Goal: Task Accomplishment & Management: Complete application form

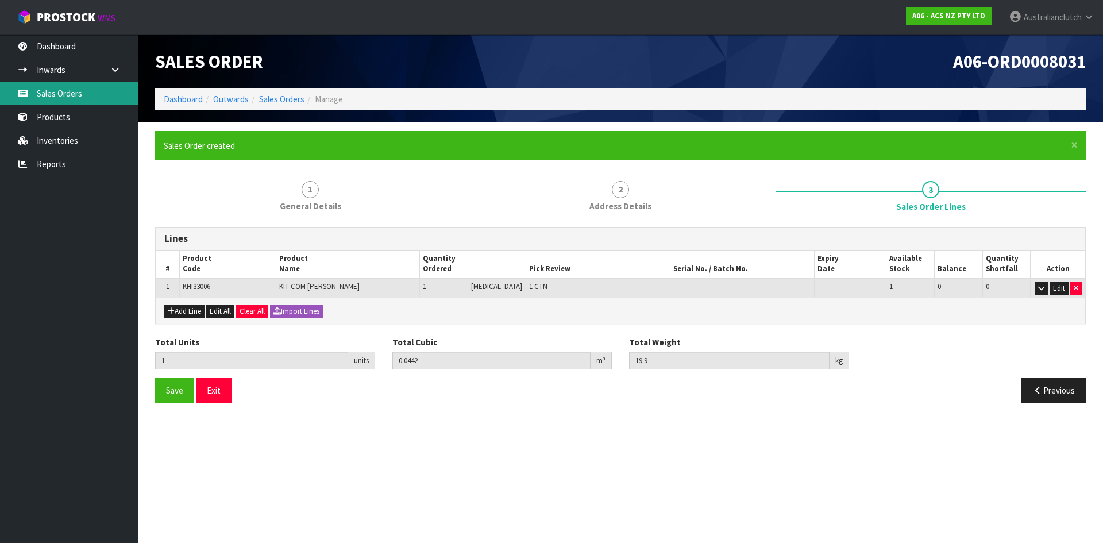
drag, startPoint x: 0, startPoint y: 0, endPoint x: 90, endPoint y: 87, distance: 125.5
click at [86, 87] on link "Sales Orders" at bounding box center [69, 94] width 138 height 24
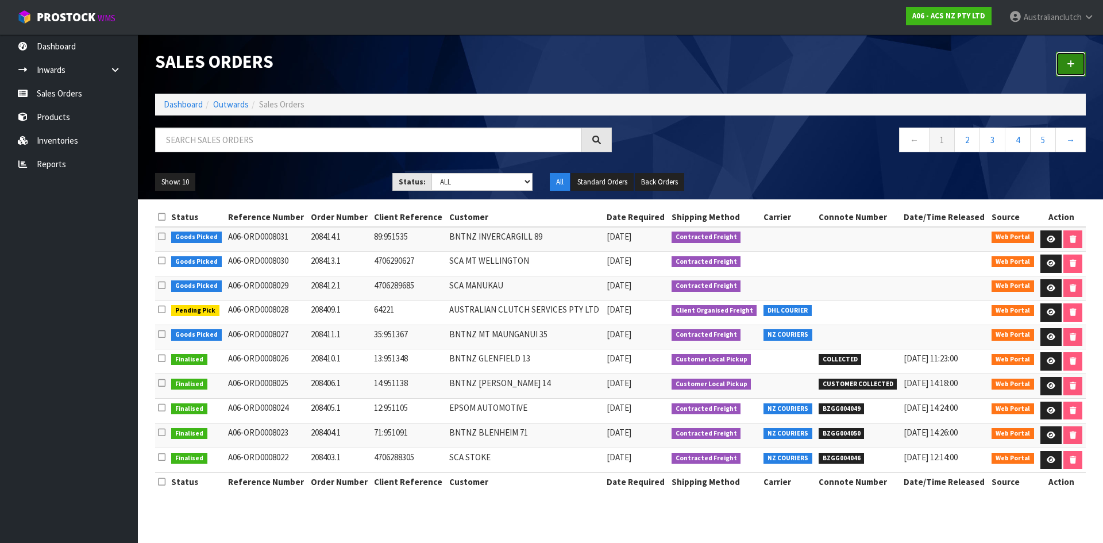
click at [1079, 61] on link at bounding box center [1071, 64] width 30 height 25
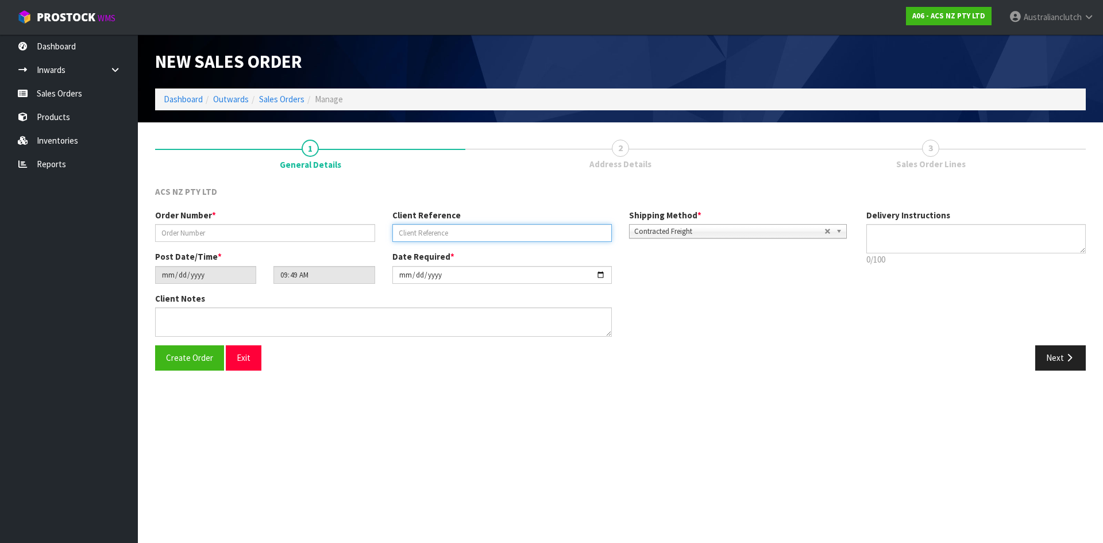
click at [450, 236] on input "text" at bounding box center [502, 233] width 220 height 18
paste input "17:951599"
type input "17:951599"
click at [340, 225] on input "text" at bounding box center [265, 233] width 220 height 18
type input "208415.1"
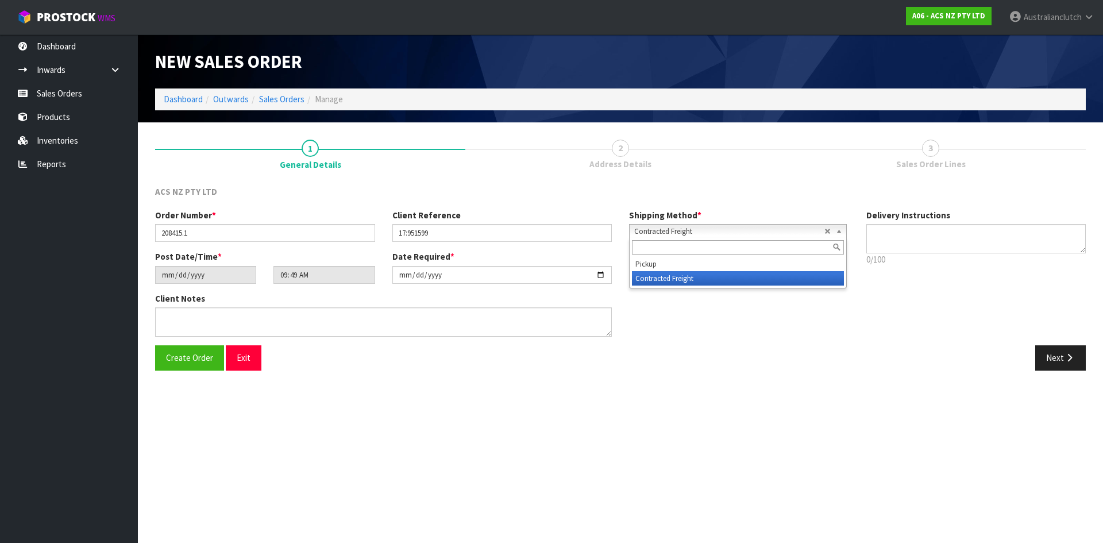
click at [657, 238] on div "Contracted Freight Pickup Contracted Freight" at bounding box center [738, 231] width 218 height 14
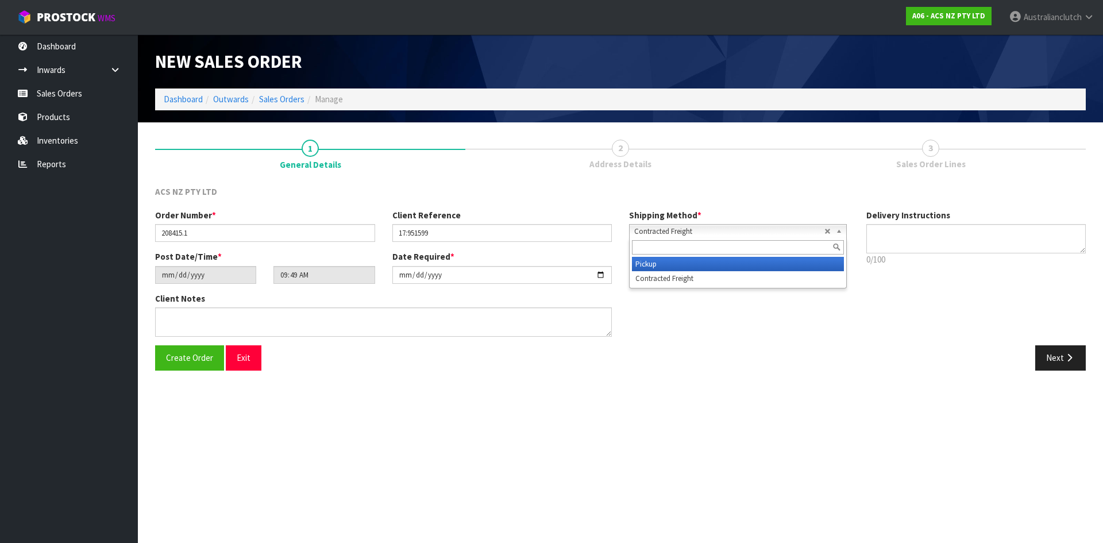
drag, startPoint x: 658, startPoint y: 261, endPoint x: 1051, endPoint y: 296, distance: 394.5
click at [659, 261] on li "Pickup" at bounding box center [738, 264] width 212 height 14
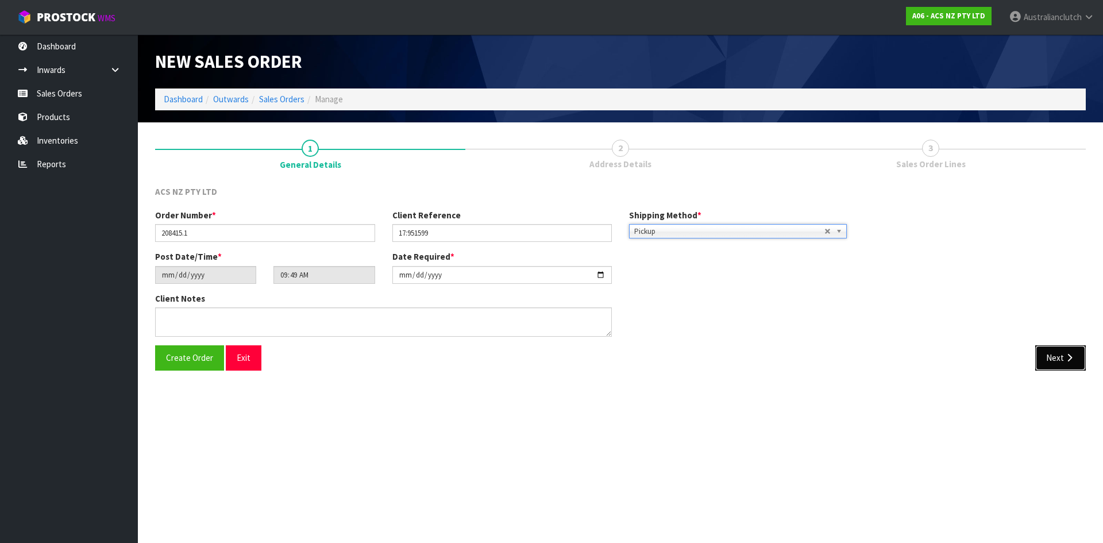
click at [1058, 350] on button "Next" at bounding box center [1060, 357] width 51 height 25
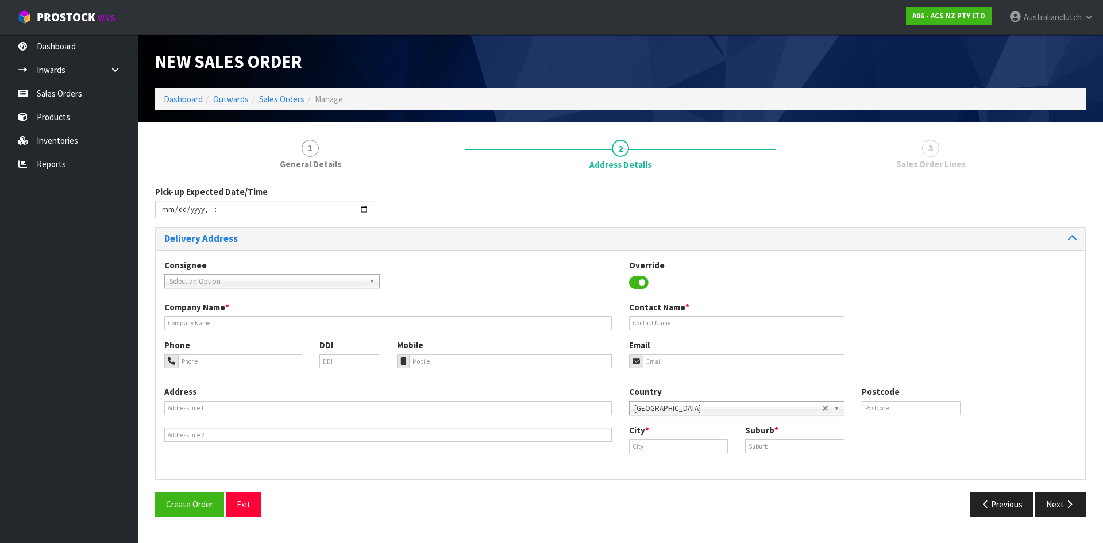
click at [233, 277] on span "Select an Option" at bounding box center [266, 282] width 195 height 14
type input "200623"
click at [244, 311] on li "200623 - BNTNZ EAST TAMAKI 17" at bounding box center [272, 314] width 210 height 14
type input "BNTNZ EAST TAMAKI 17"
type input "[STREET_ADDRESS]"
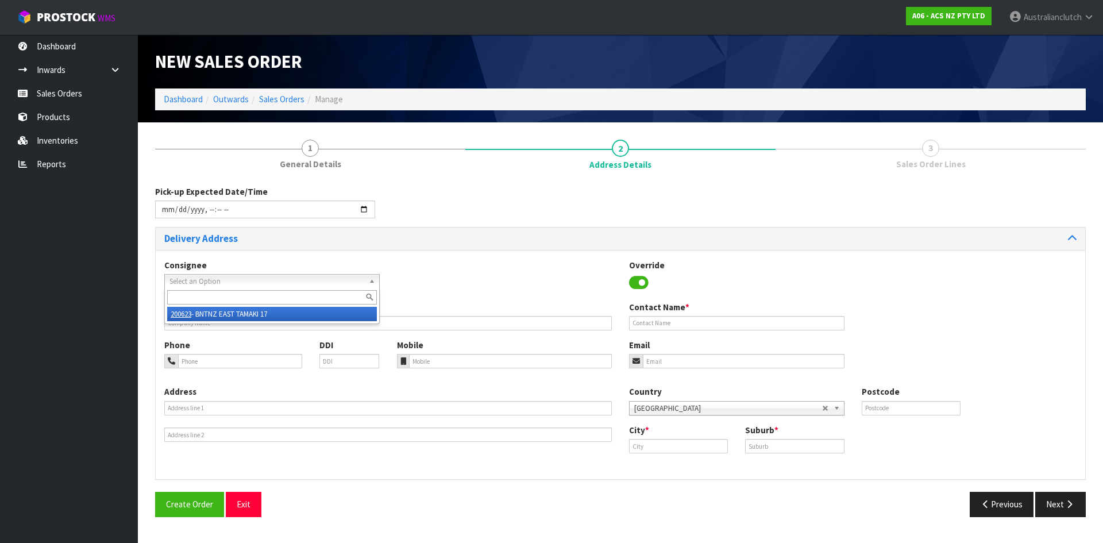
type input "2013"
type input "[GEOGRAPHIC_DATA]"
type input "EAST TAMAKI"
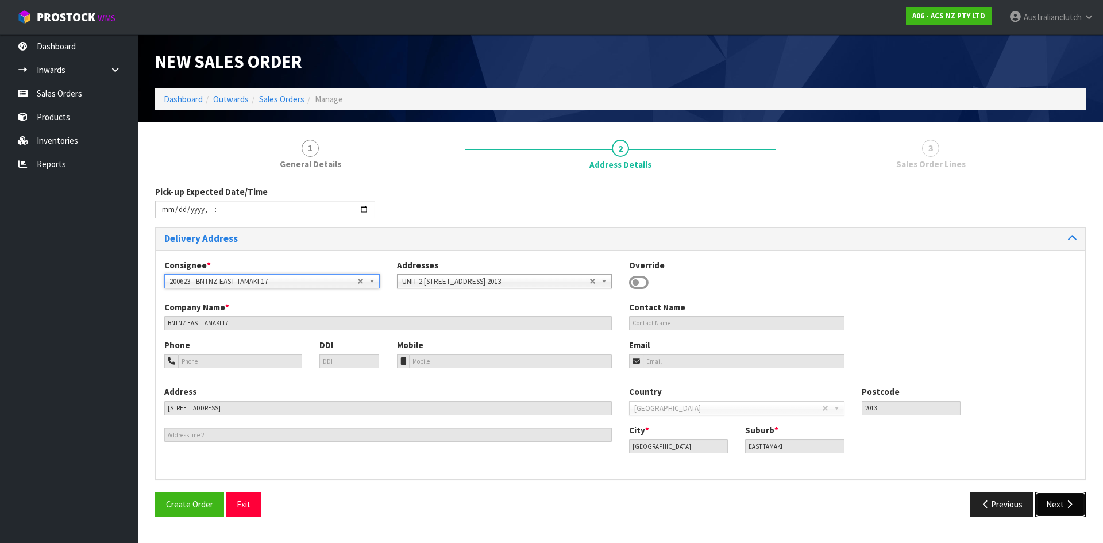
click at [1045, 501] on button "Next" at bounding box center [1060, 504] width 51 height 25
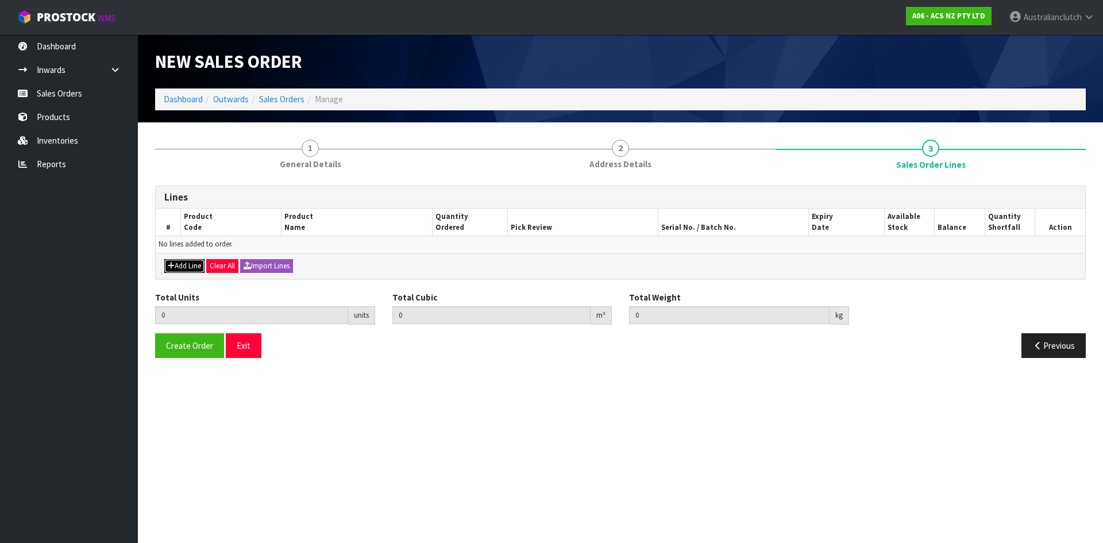
click at [190, 264] on button "Add Line" at bounding box center [184, 266] width 40 height 14
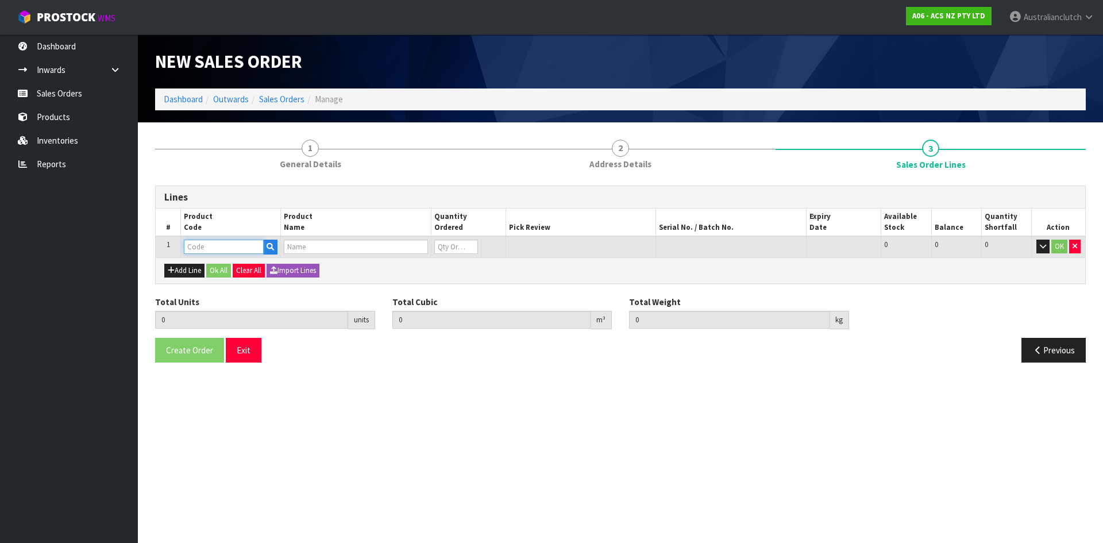
click at [209, 247] on input "text" at bounding box center [224, 247] width 80 height 14
type input "KLD26622-1A"
type input "0.000000"
type input "0.000"
type input "KIT HD LDV V80 6spd 2.5L inc F/W+CSC"
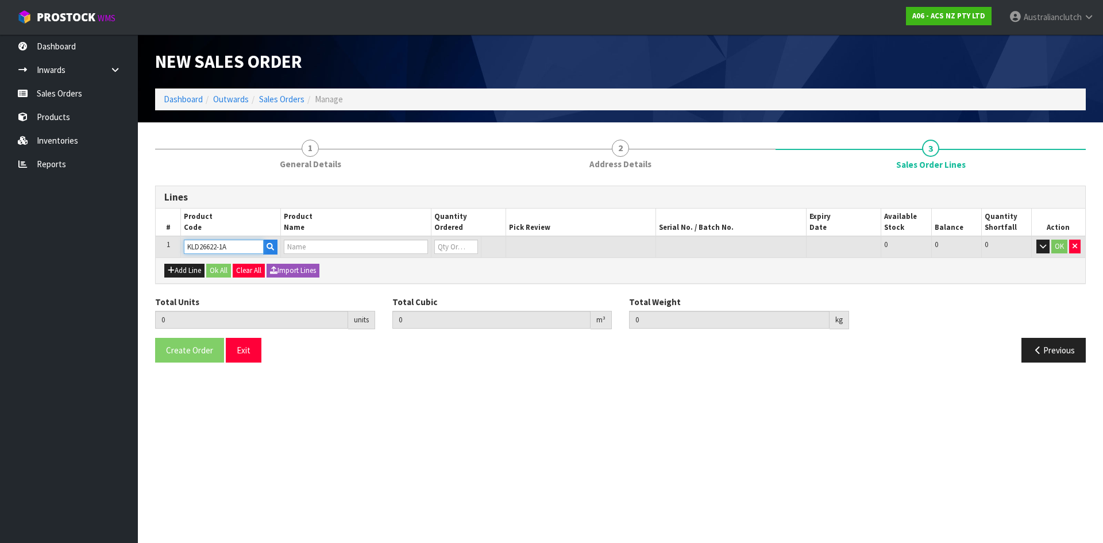
type input "0"
type input "KLD26622-1A"
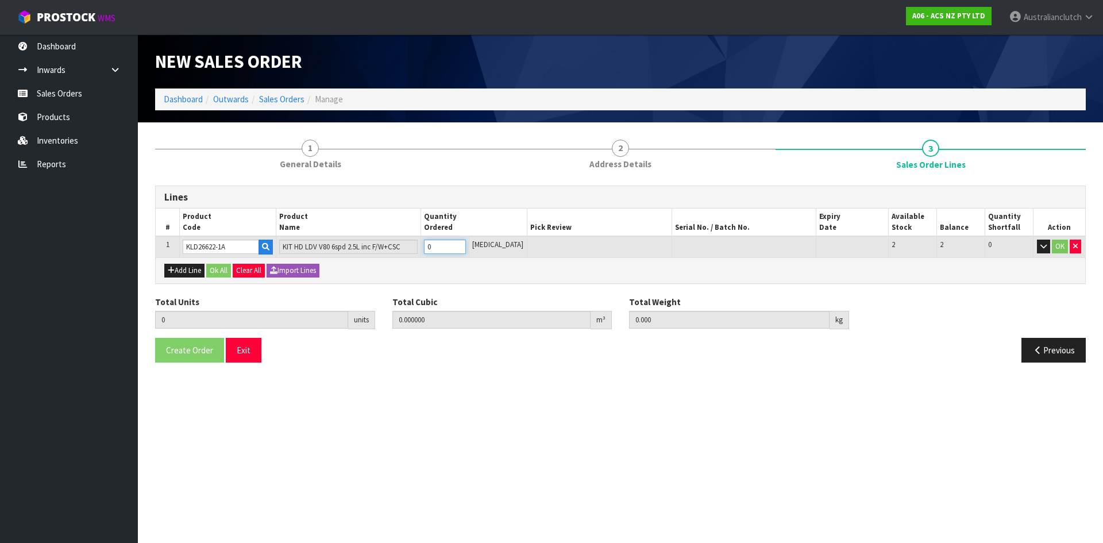
type input "1"
type input "0.0594"
type input "27"
type input "1"
click at [466, 245] on input "1" at bounding box center [445, 247] width 42 height 14
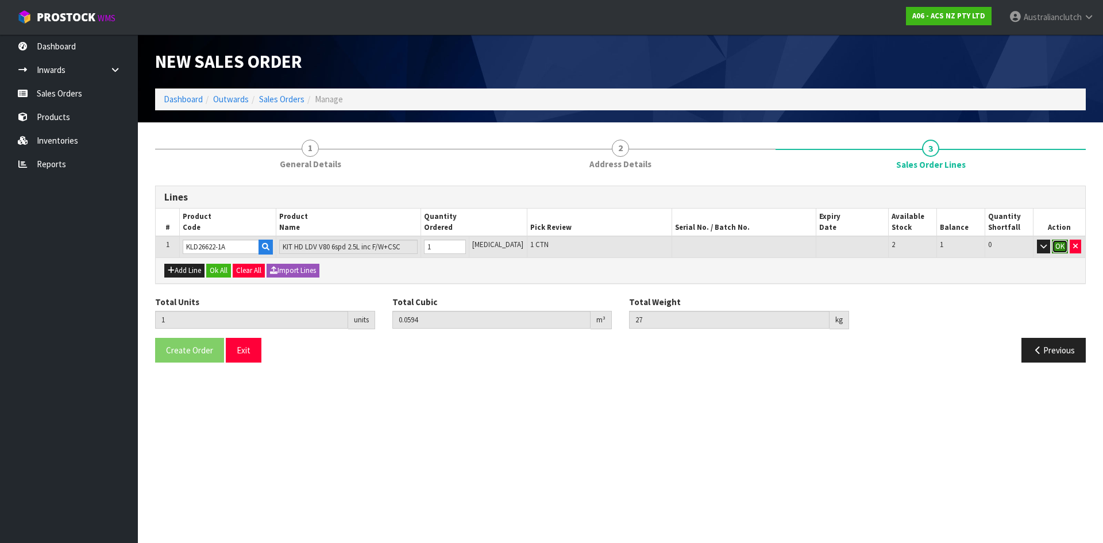
click at [1058, 244] on button "OK" at bounding box center [1060, 247] width 16 height 14
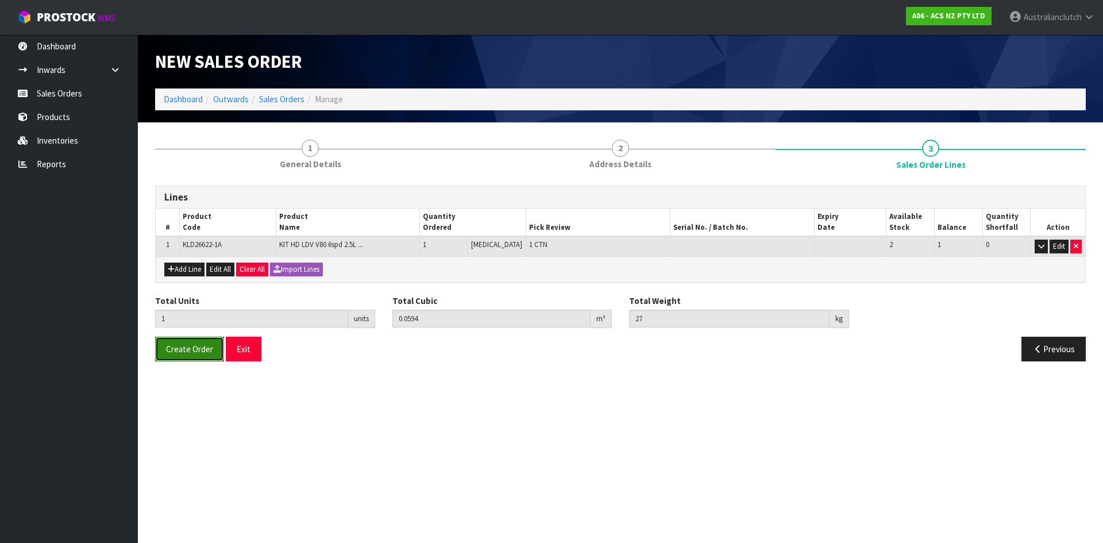
click at [171, 347] on span "Create Order" at bounding box center [189, 349] width 47 height 11
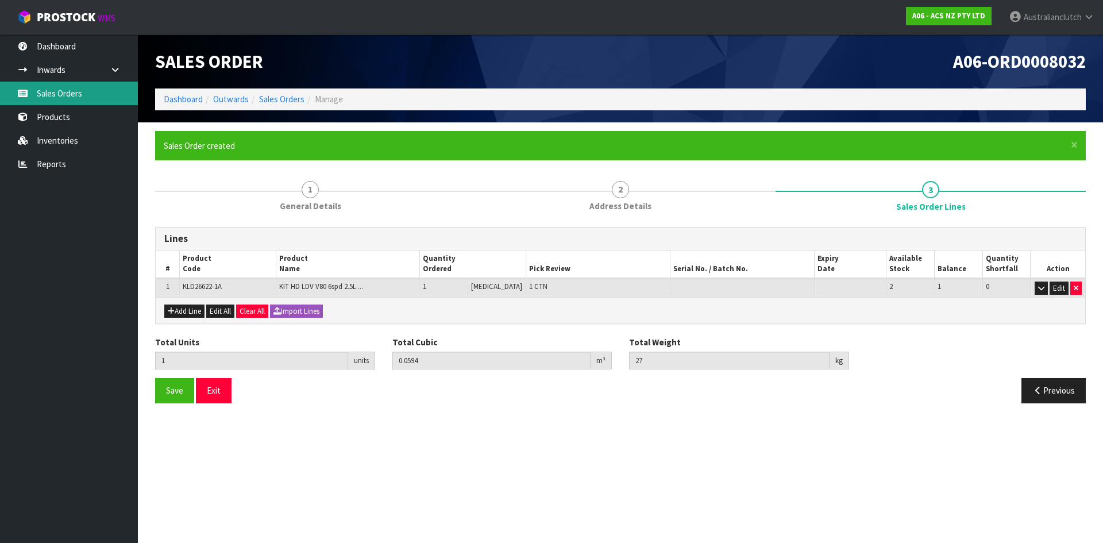
drag, startPoint x: 82, startPoint y: 84, endPoint x: 289, endPoint y: 75, distance: 207.0
click at [82, 84] on link "Sales Orders" at bounding box center [69, 94] width 138 height 24
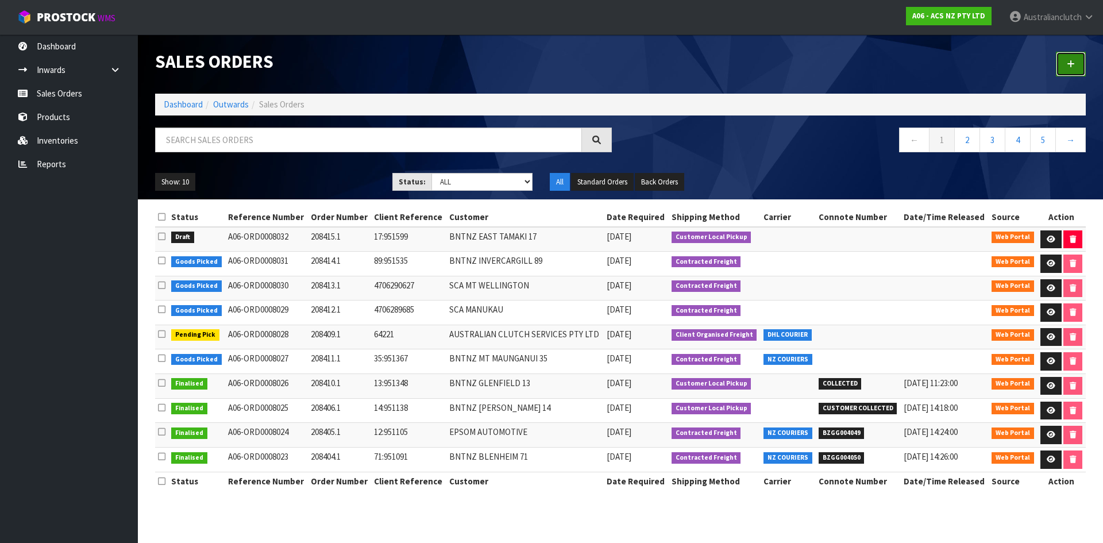
click at [1058, 60] on link at bounding box center [1071, 64] width 30 height 25
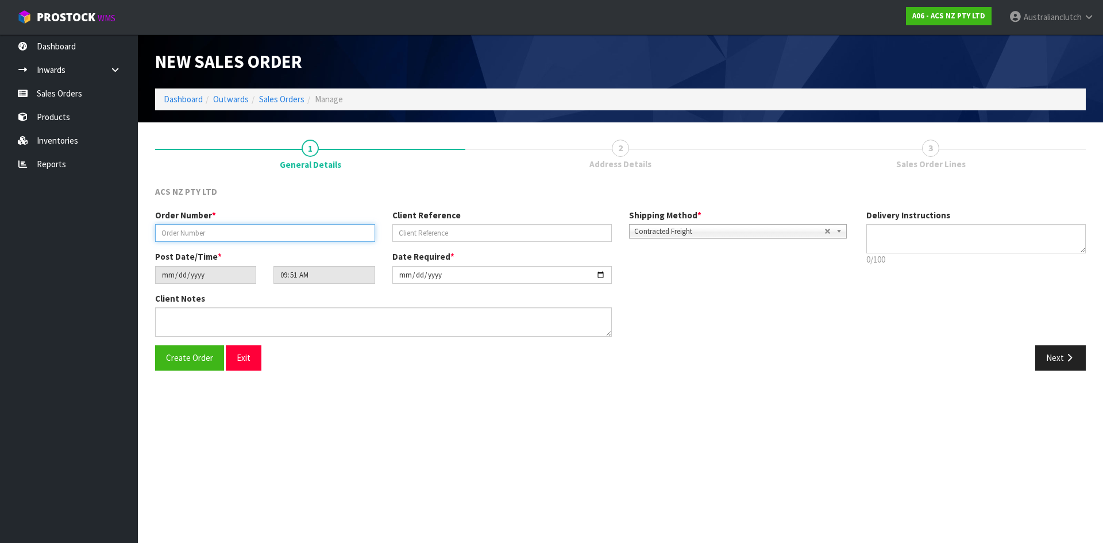
click at [319, 231] on input "text" at bounding box center [265, 233] width 220 height 18
type input "208416.1"
type input "4706291292"
click at [935, 234] on textarea at bounding box center [976, 238] width 220 height 29
type textarea "NZC PLEASE"
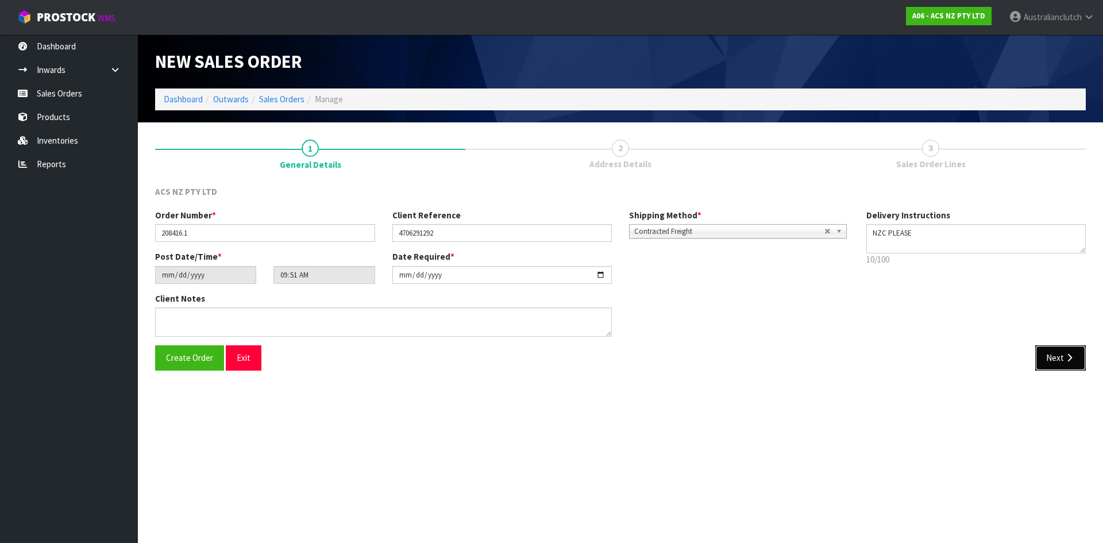
click at [1055, 363] on button "Next" at bounding box center [1060, 357] width 51 height 25
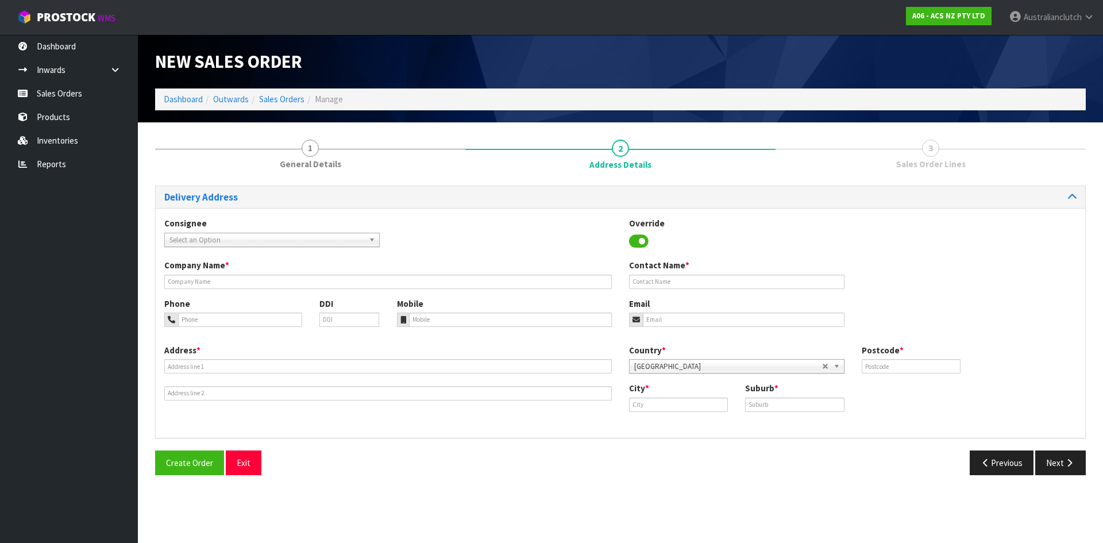
click at [206, 244] on span "Select an Option" at bounding box center [266, 240] width 195 height 14
type input "7057"
click at [279, 269] on li "7057 - SCA ROLLESTON" at bounding box center [272, 272] width 210 height 14
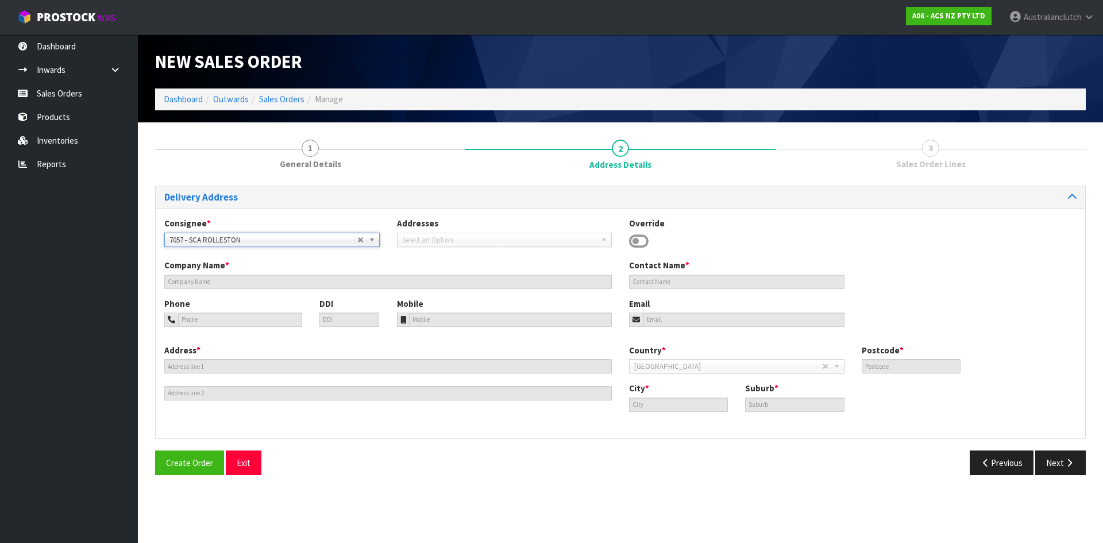
type input "SCA ROLLESTON"
type input "04 33470030"
type input "[EMAIL_ADDRESS][DOMAIN_NAME]"
type input "SHOP [STREET_ADDRESS]"
type input "7614"
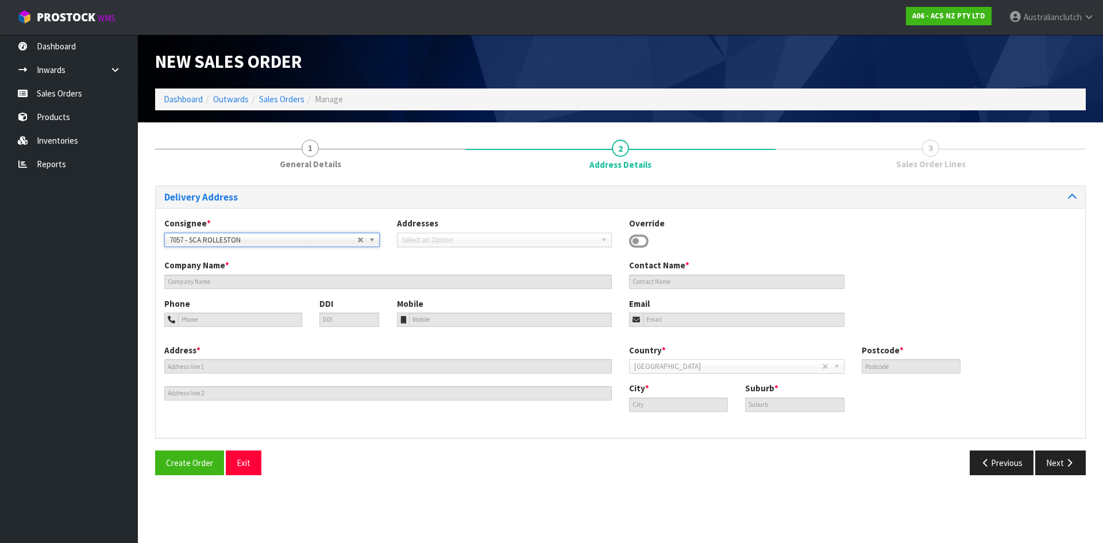
type input "Rolleston"
type input "ROLLESTON"
click at [1050, 462] on button "Next" at bounding box center [1060, 462] width 51 height 25
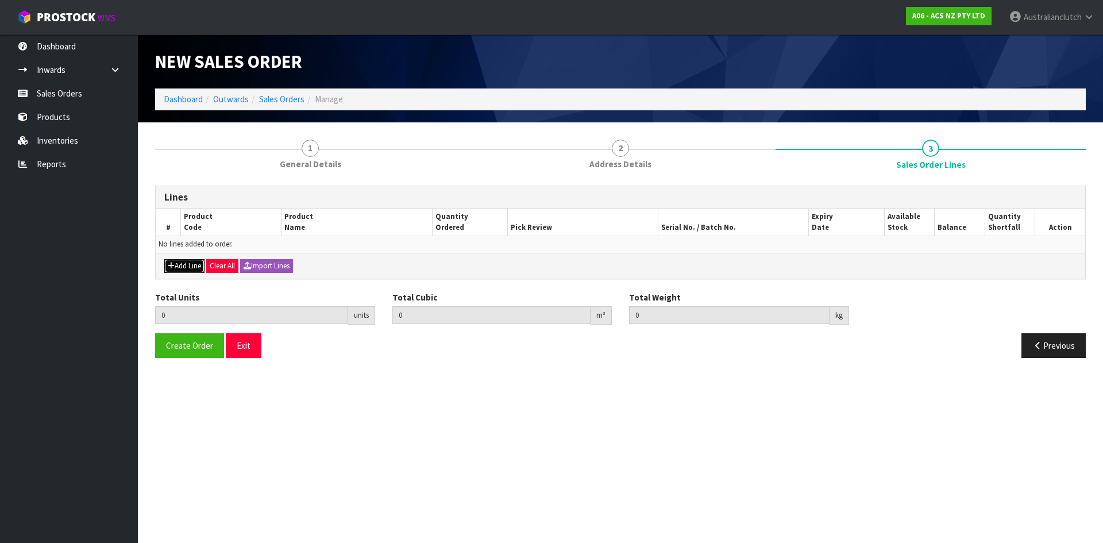
click at [182, 266] on button "Add Line" at bounding box center [184, 266] width 40 height 14
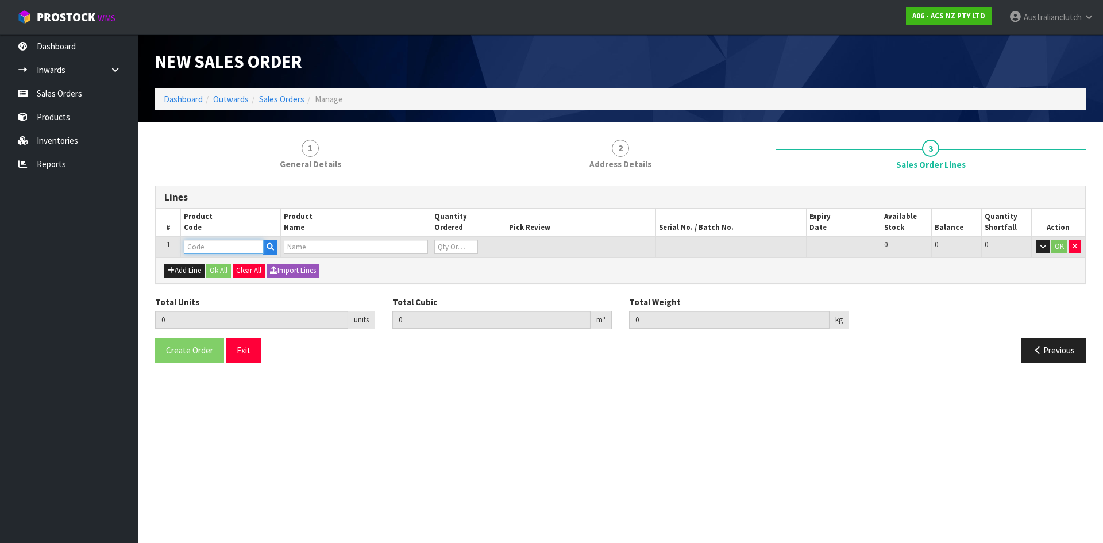
click at [229, 246] on input "text" at bounding box center [224, 247] width 80 height 14
type input "ATFKIZ03-01"
type input "0.000000"
type input "0.000"
type input "C/FORK KIT ISUZU"
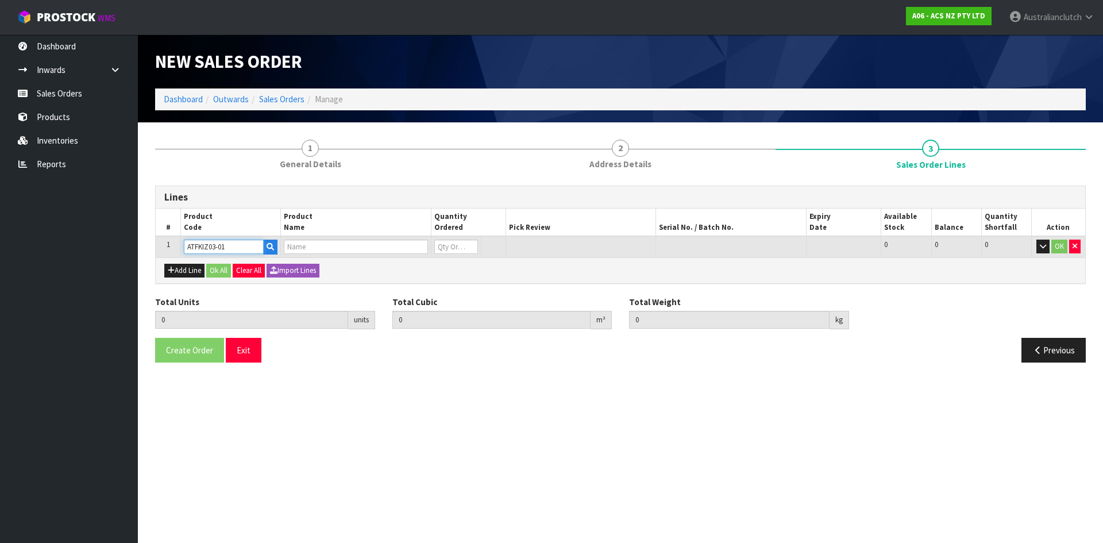
type input "0"
type input "ATFKIZ03-01"
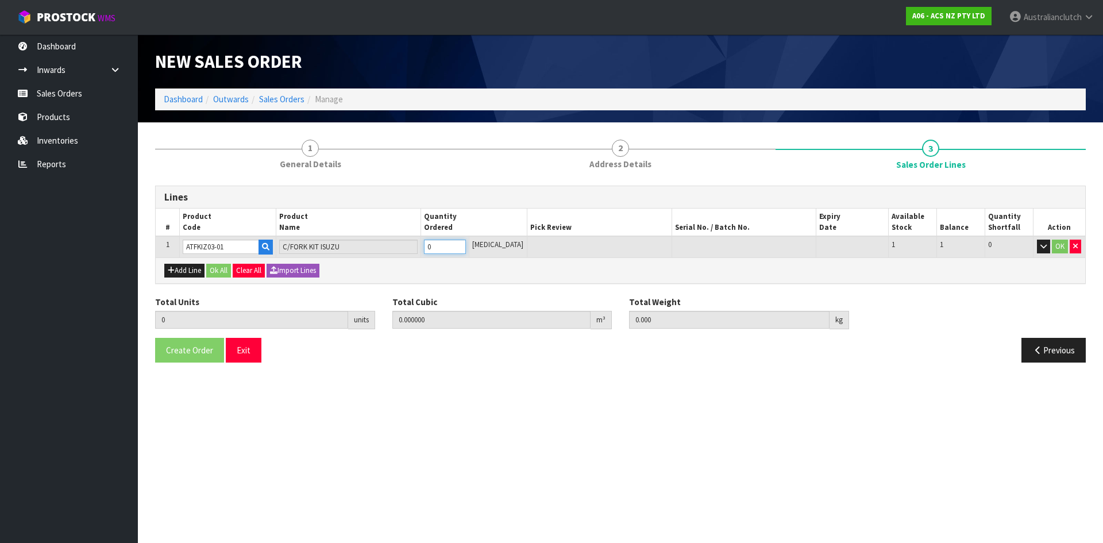
type input "1"
type input "0.00312"
type input "0.6"
type input "1"
click at [466, 243] on input "1" at bounding box center [445, 247] width 42 height 14
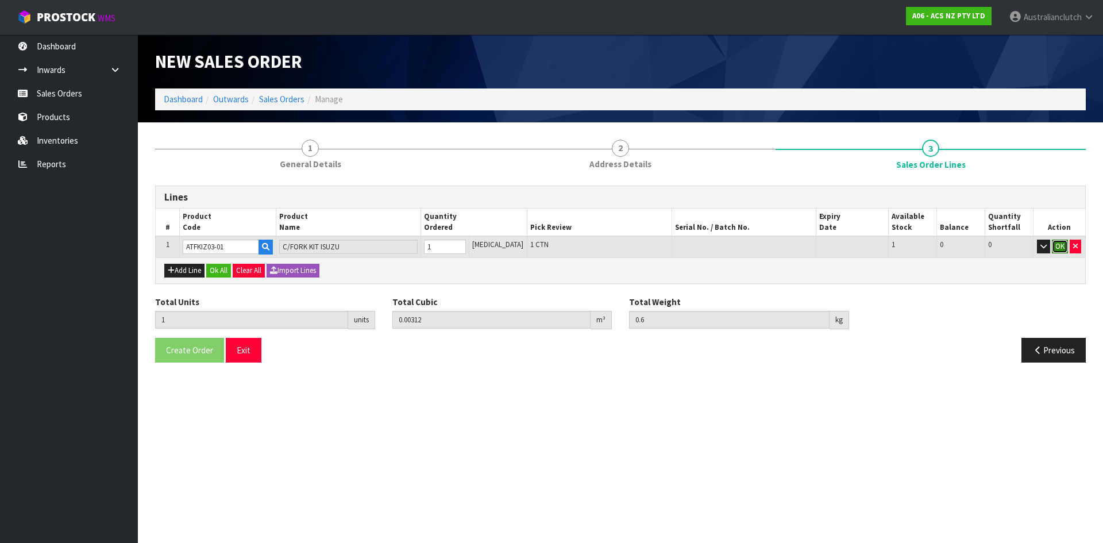
click at [1058, 248] on button "OK" at bounding box center [1060, 247] width 16 height 14
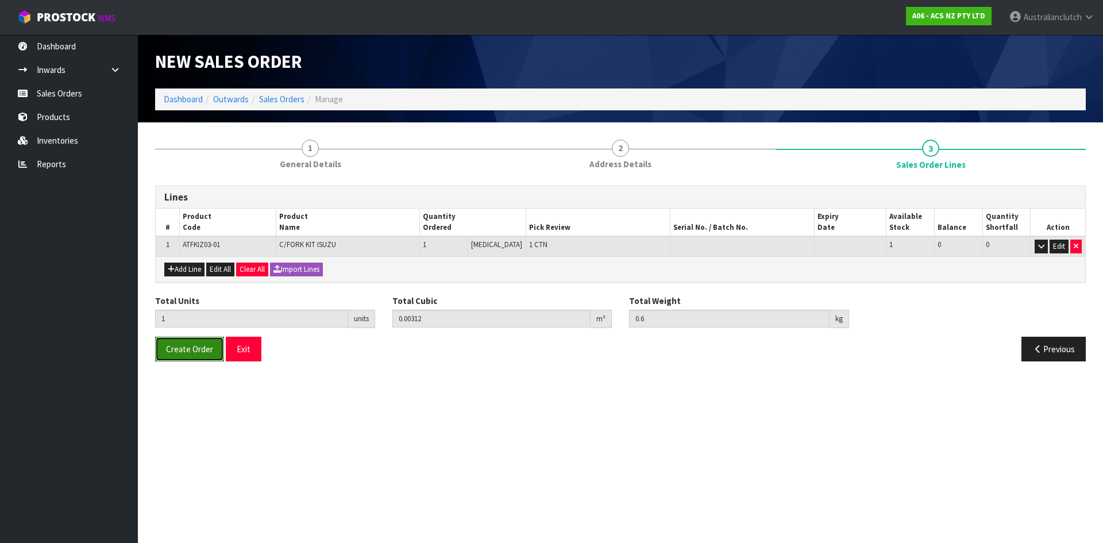
click at [189, 342] on button "Create Order" at bounding box center [189, 349] width 69 height 25
